Goal: Task Accomplishment & Management: Use online tool/utility

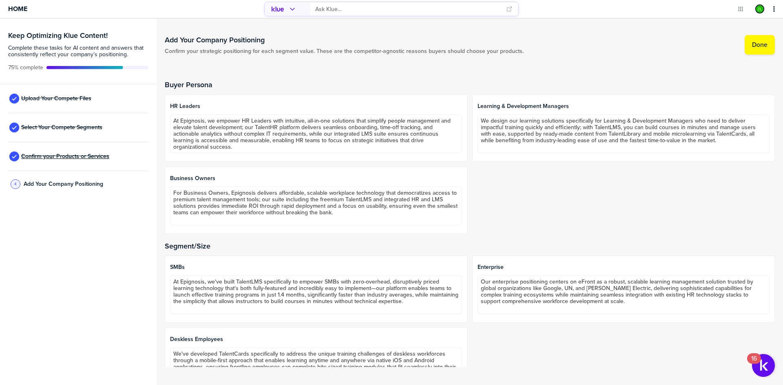
click at [56, 157] on span "Confirm your Products or Services" at bounding box center [65, 156] width 88 height 7
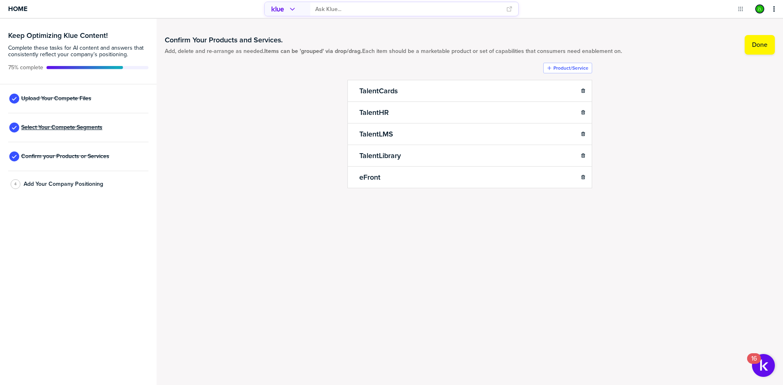
click at [72, 130] on span "Select Your Compete Segments" at bounding box center [61, 127] width 81 height 7
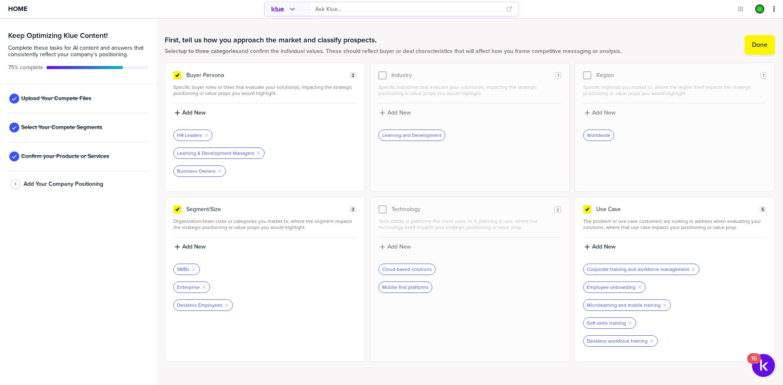
click at [162, 93] on div "First, tell us how you approach the market and classify prospects. Select up to…" at bounding box center [470, 211] width 626 height 385
click at [366, 150] on div "Buyer Persona 3 Specific buyer roles or titles that evaluate your solution(s), …" at bounding box center [470, 212] width 610 height 299
click at [39, 187] on span "Add Your Company Positioning" at bounding box center [63, 184] width 79 height 7
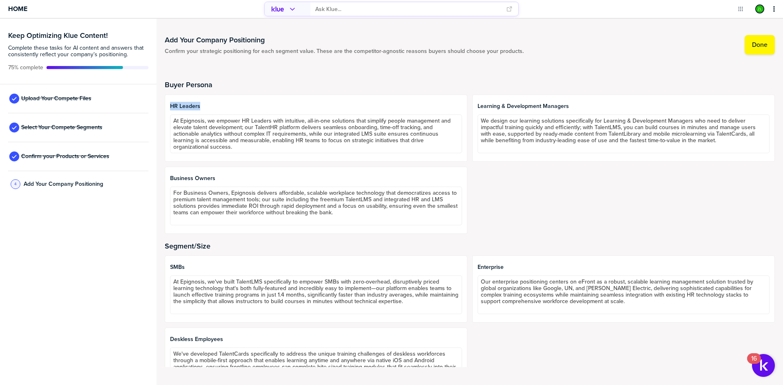
drag, startPoint x: 203, startPoint y: 107, endPoint x: 168, endPoint y: 103, distance: 35.3
click at [168, 103] on div "HR Leaders At Epignosis, we empower HR Leaders with intuitive, all-in-one solut…" at bounding box center [316, 128] width 302 height 67
drag, startPoint x: 476, startPoint y: 108, endPoint x: 566, endPoint y: 112, distance: 90.2
click at [566, 112] on div "Learning & Development Managers We design our learning solutions specifically f…" at bounding box center [623, 128] width 302 height 67
drag, startPoint x: 212, startPoint y: 172, endPoint x: 170, endPoint y: 176, distance: 41.8
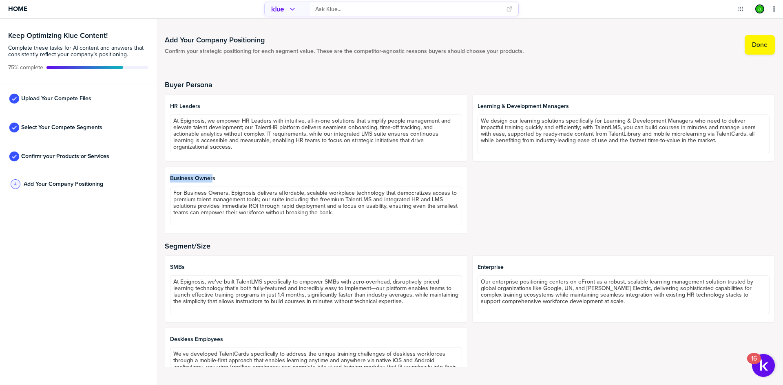
click at [170, 176] on div "Business Owners For Business Owners, Epignosis delivers affordable, scalable wo…" at bounding box center [316, 200] width 302 height 67
click at [562, 204] on div "HR Leaders At Epignosis, we empower HR Leaders with intuitive, all-in-one solut…" at bounding box center [470, 164] width 610 height 139
click at [412, 79] on div "Buyer Persona HR Leaders At Epignosis, we empower HR Leaders with intuitive, al…" at bounding box center [470, 220] width 610 height 314
click at [761, 42] on label "Done" at bounding box center [759, 45] width 15 height 8
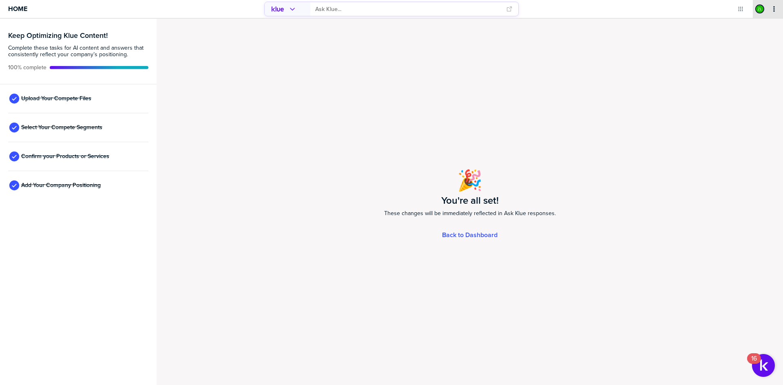
click at [776, 7] on icon "primary" at bounding box center [773, 9] width 7 height 7
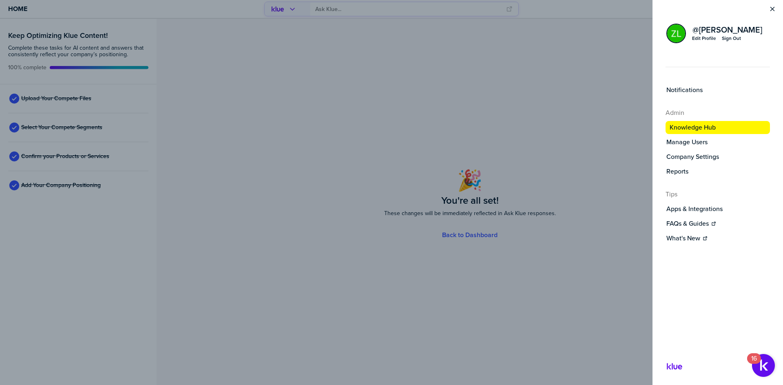
click at [737, 42] on div "@ [PERSON_NAME] Edit Profile Sign Out" at bounding box center [717, 33] width 104 height 21
click at [737, 39] on div "Sign Out" at bounding box center [730, 38] width 19 height 7
